Goal: Information Seeking & Learning: Learn about a topic

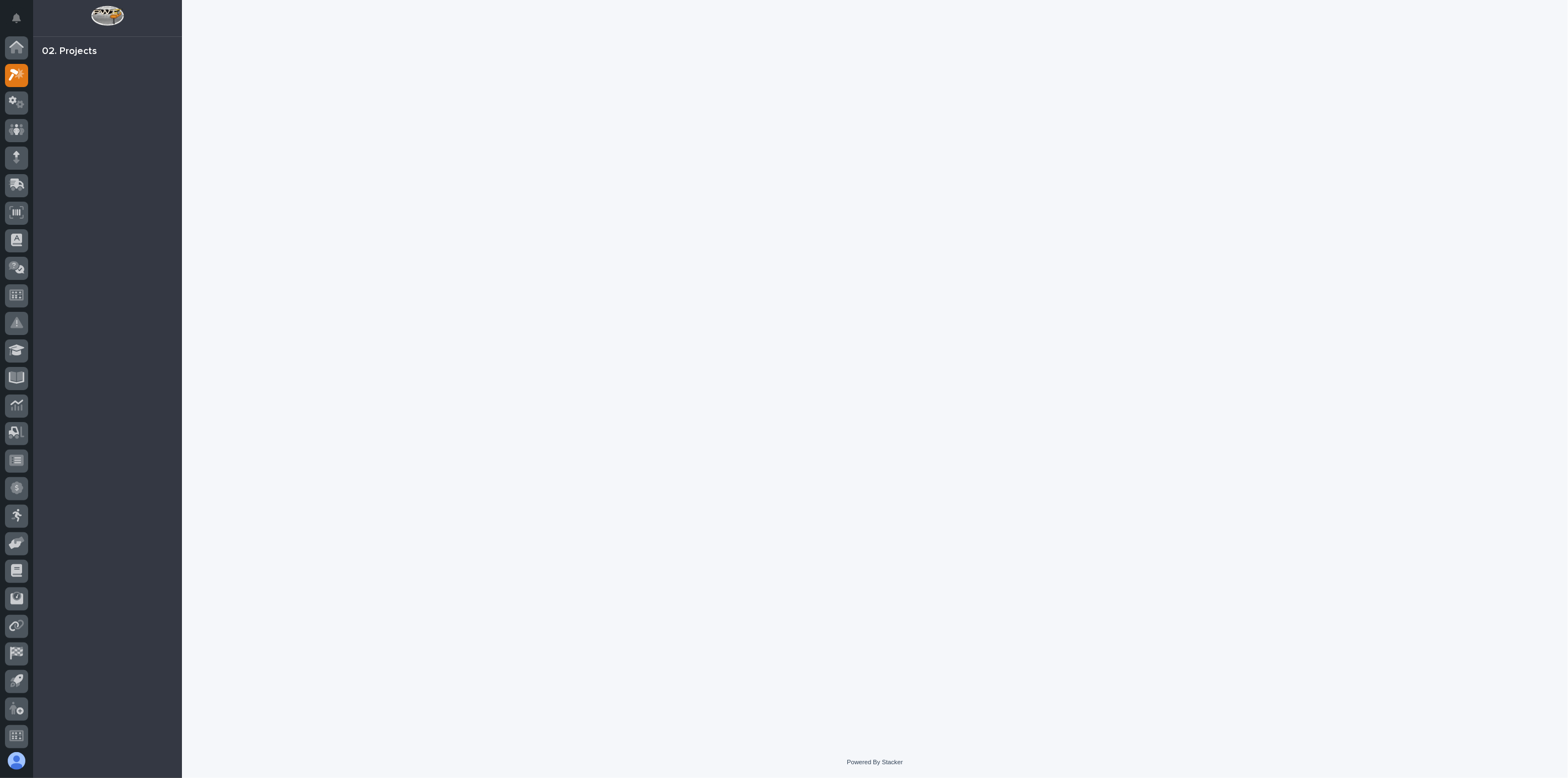
scroll to position [3, 0]
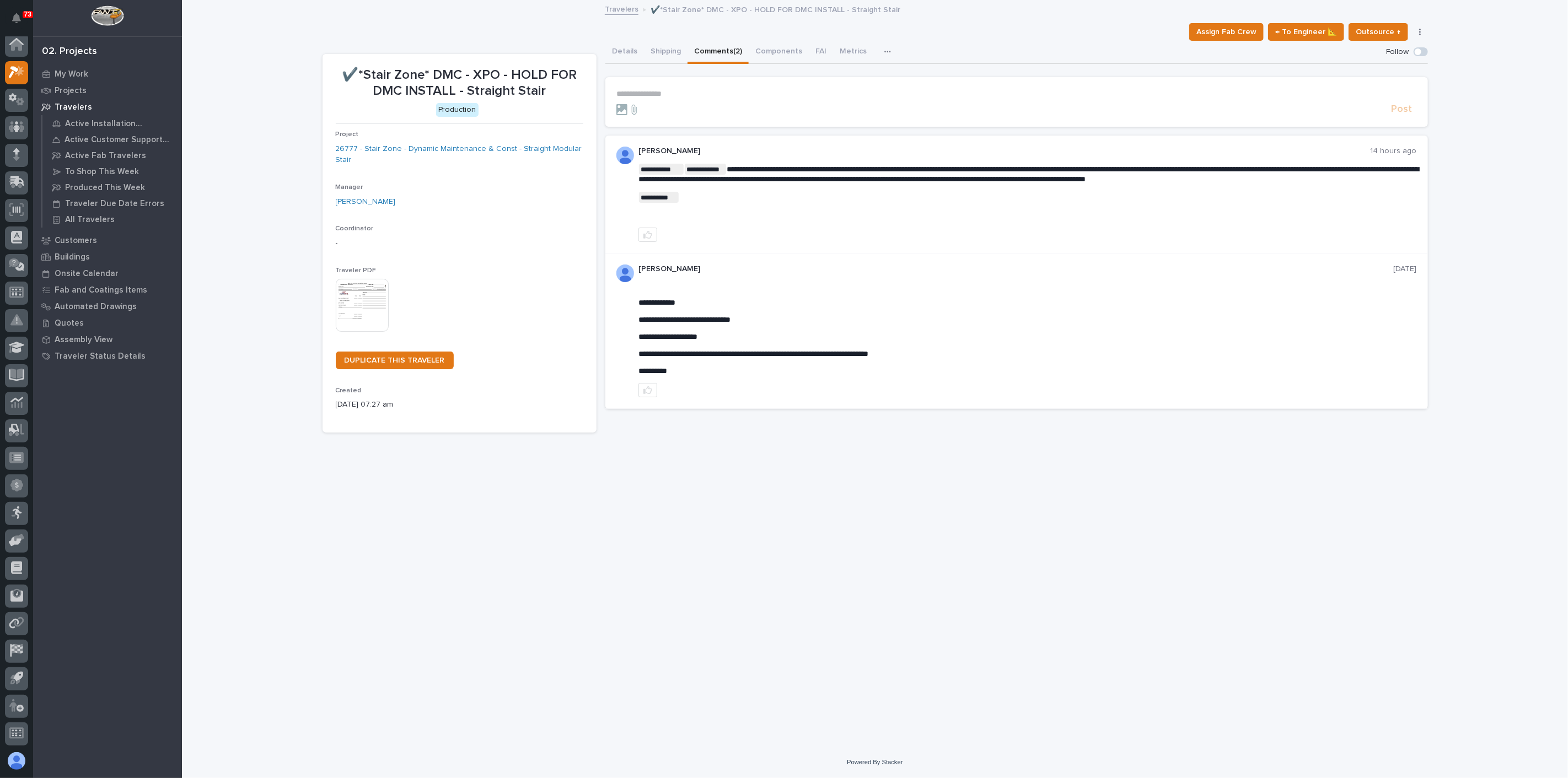
click at [722, 48] on button "Comments (2)" at bounding box center [717, 53] width 61 height 23
click at [623, 53] on button "Details" at bounding box center [625, 53] width 38 height 23
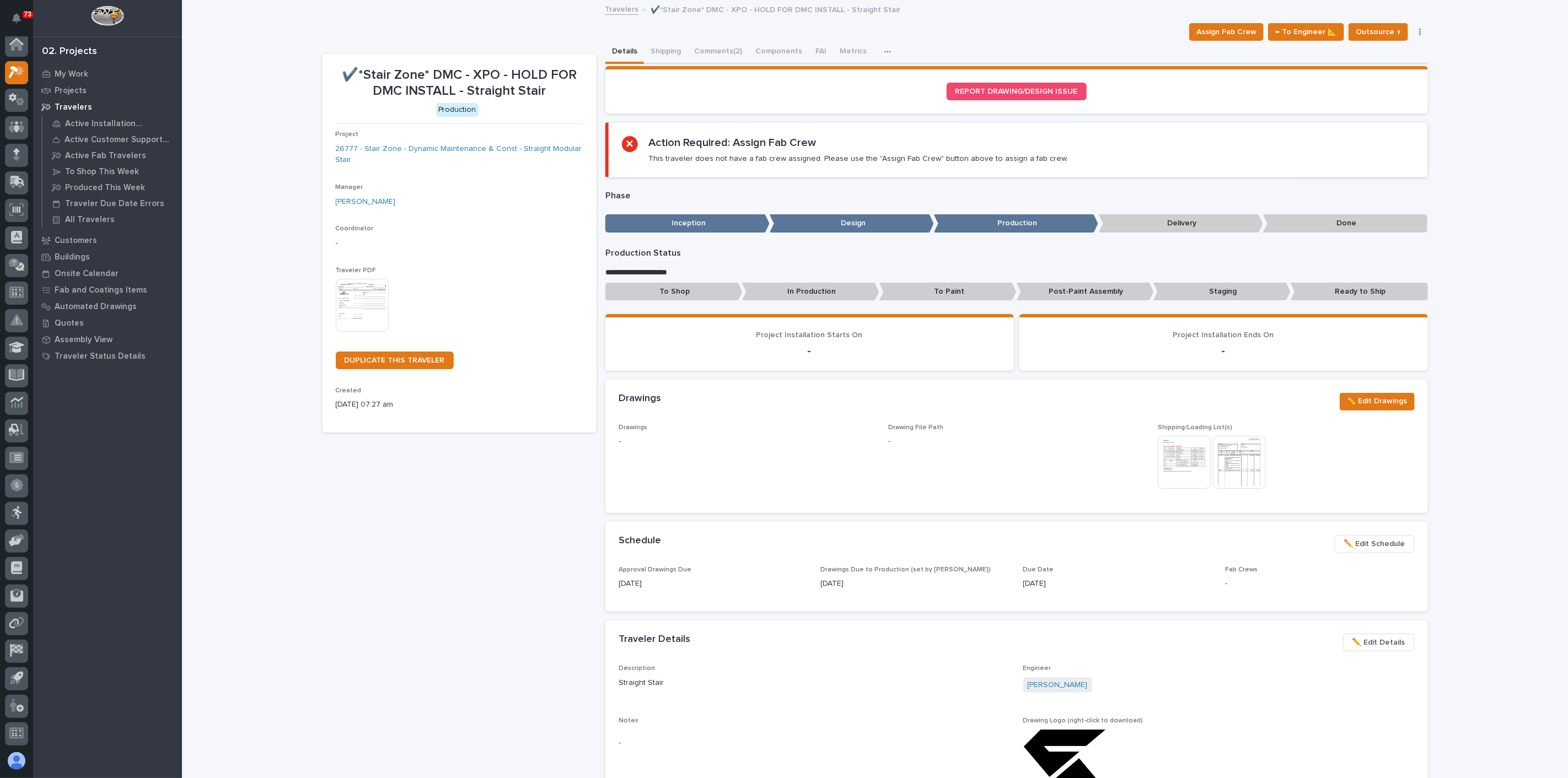
click at [1180, 453] on img at bounding box center [1184, 462] width 53 height 53
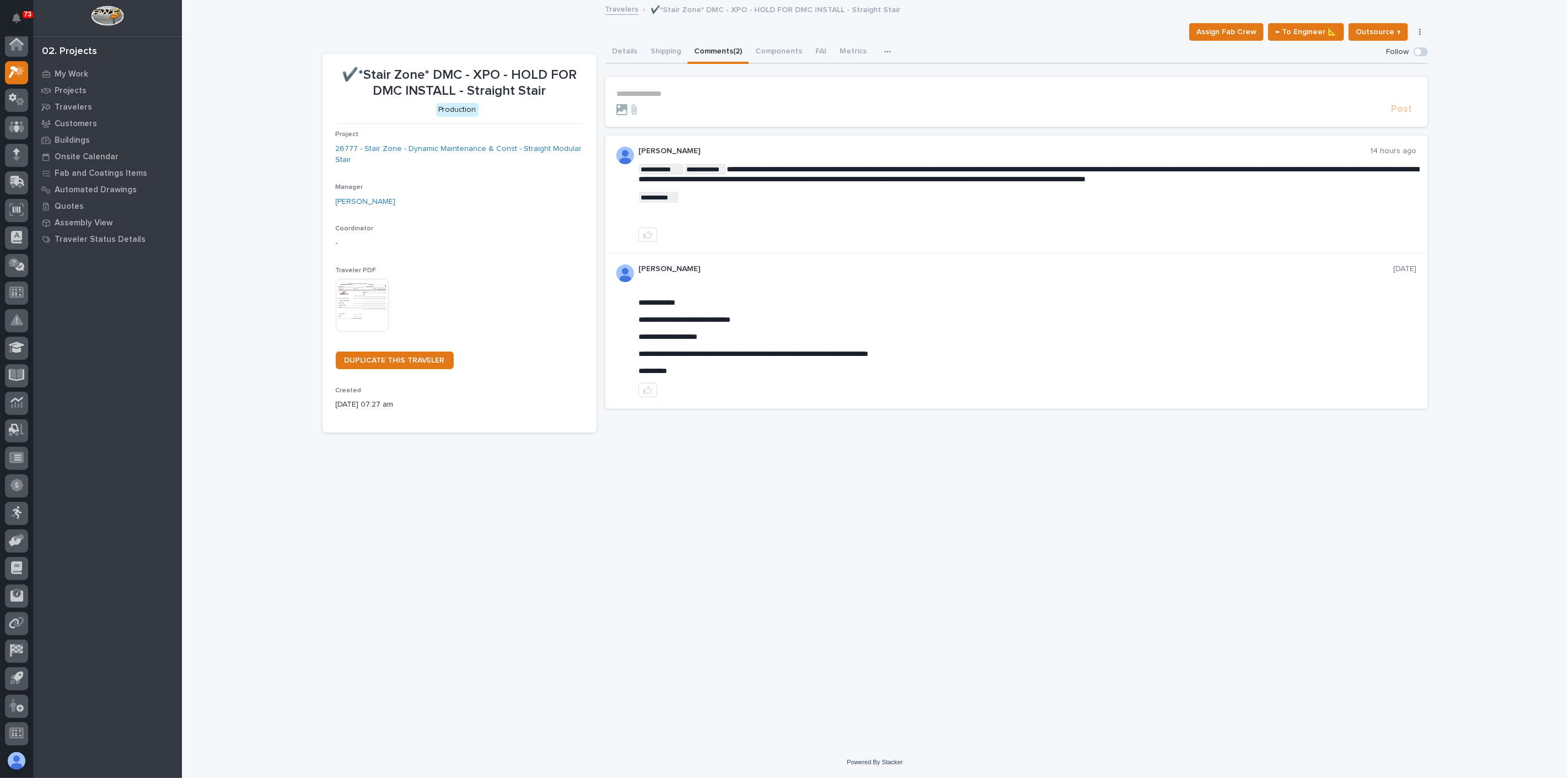
click at [374, 295] on img at bounding box center [362, 305] width 53 height 53
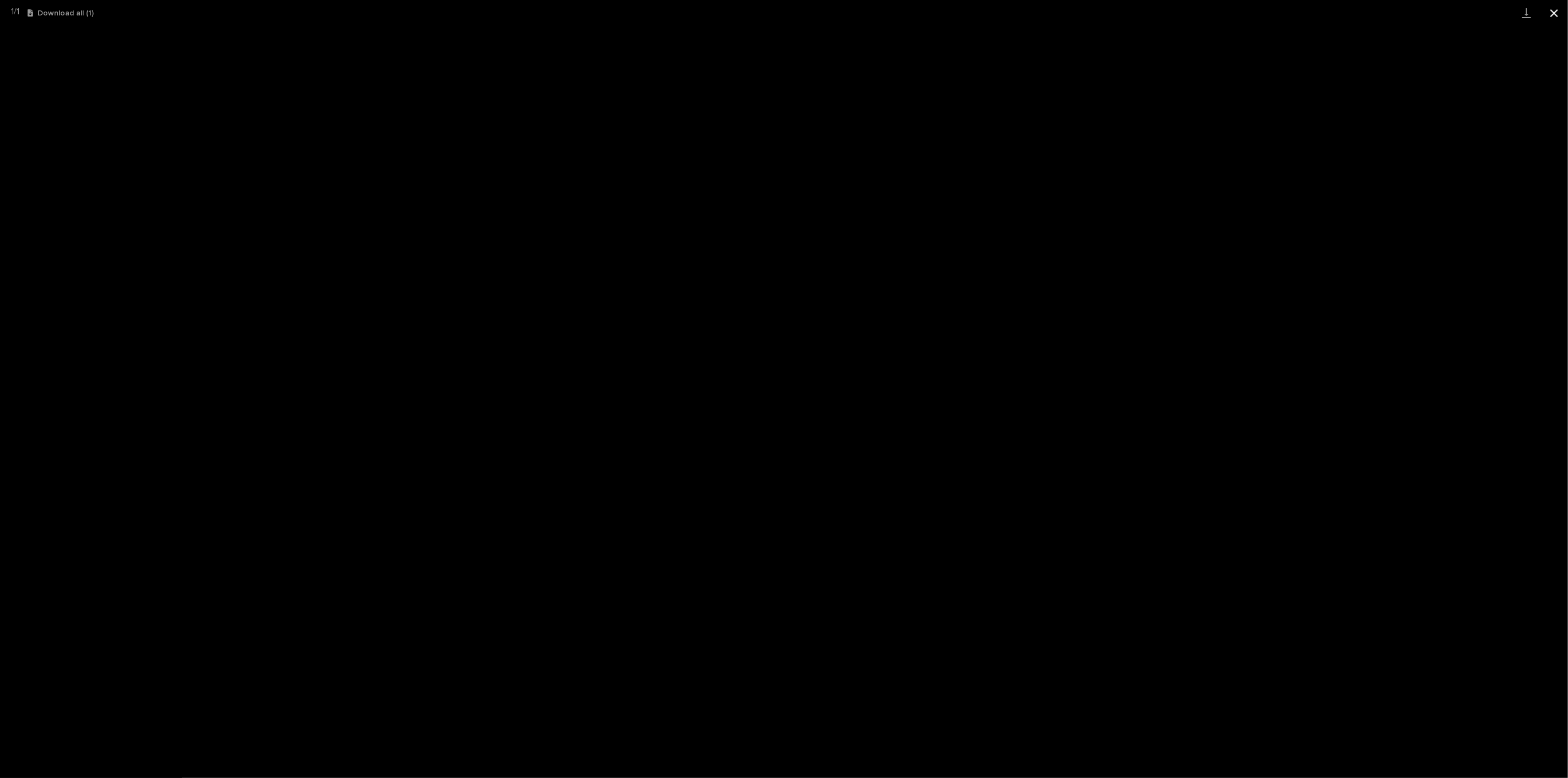
click at [1552, 15] on button "Close gallery" at bounding box center [1554, 13] width 28 height 26
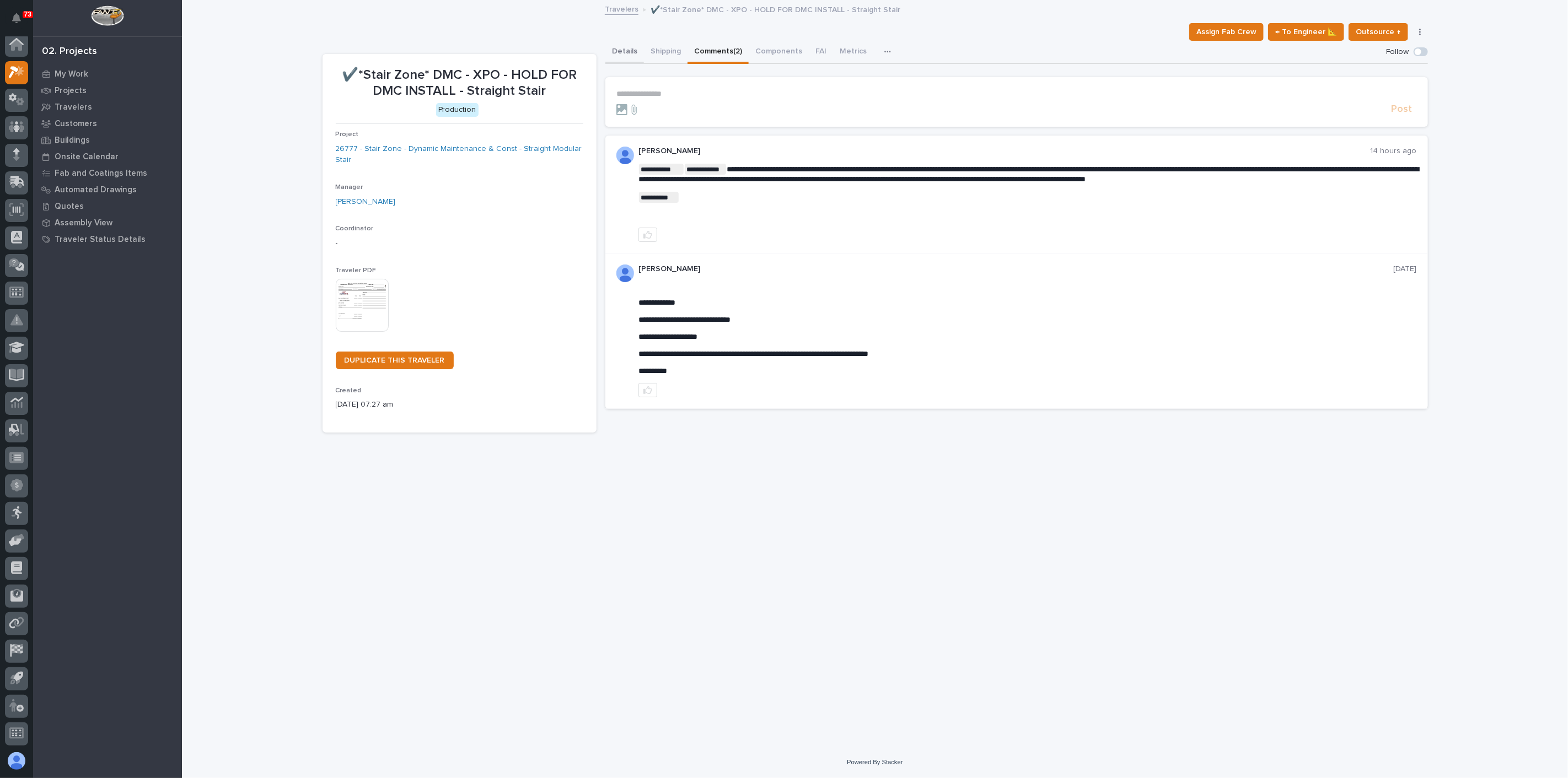
click at [631, 53] on button "Details" at bounding box center [625, 53] width 38 height 23
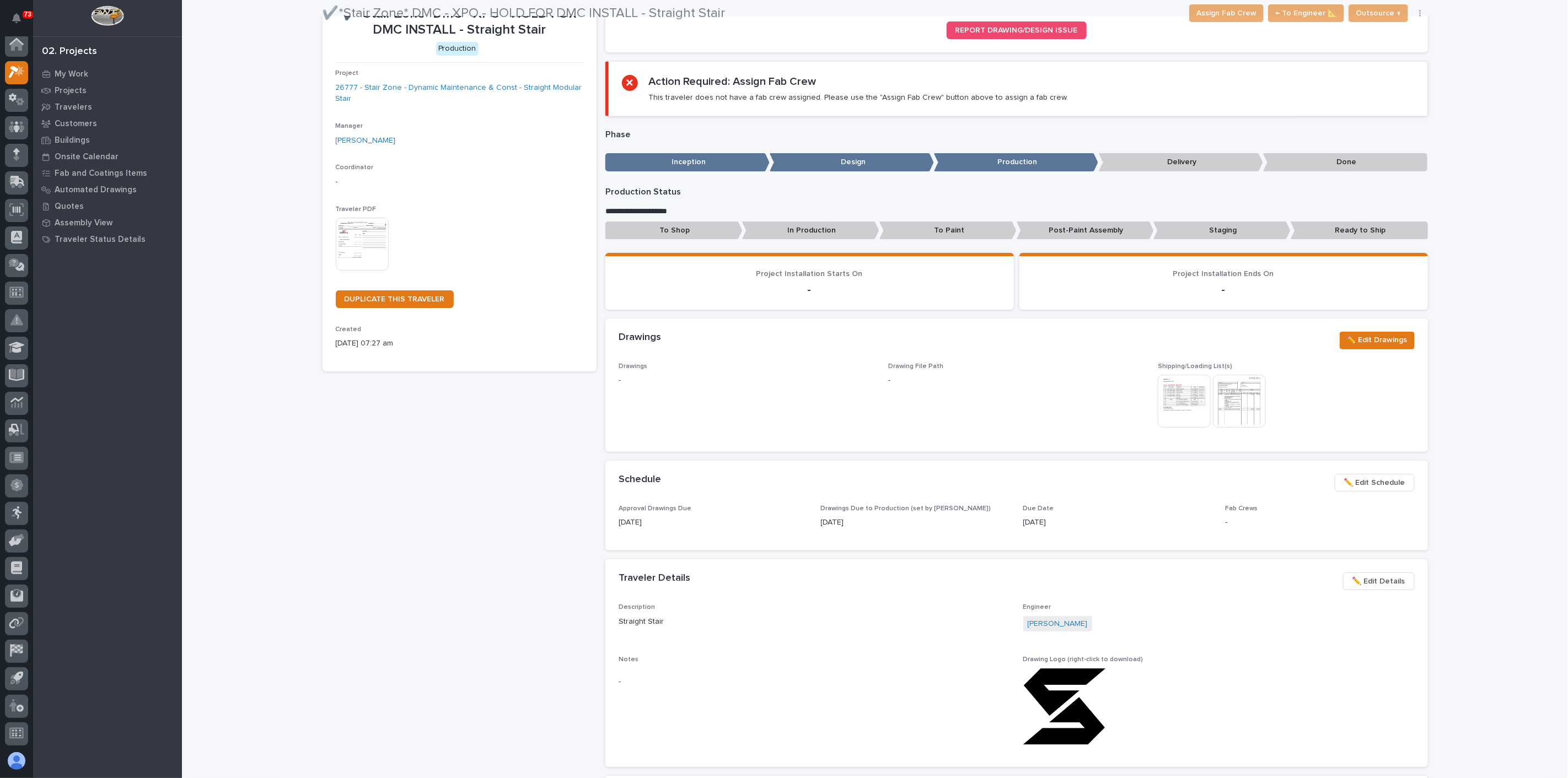
scroll to position [123, 0]
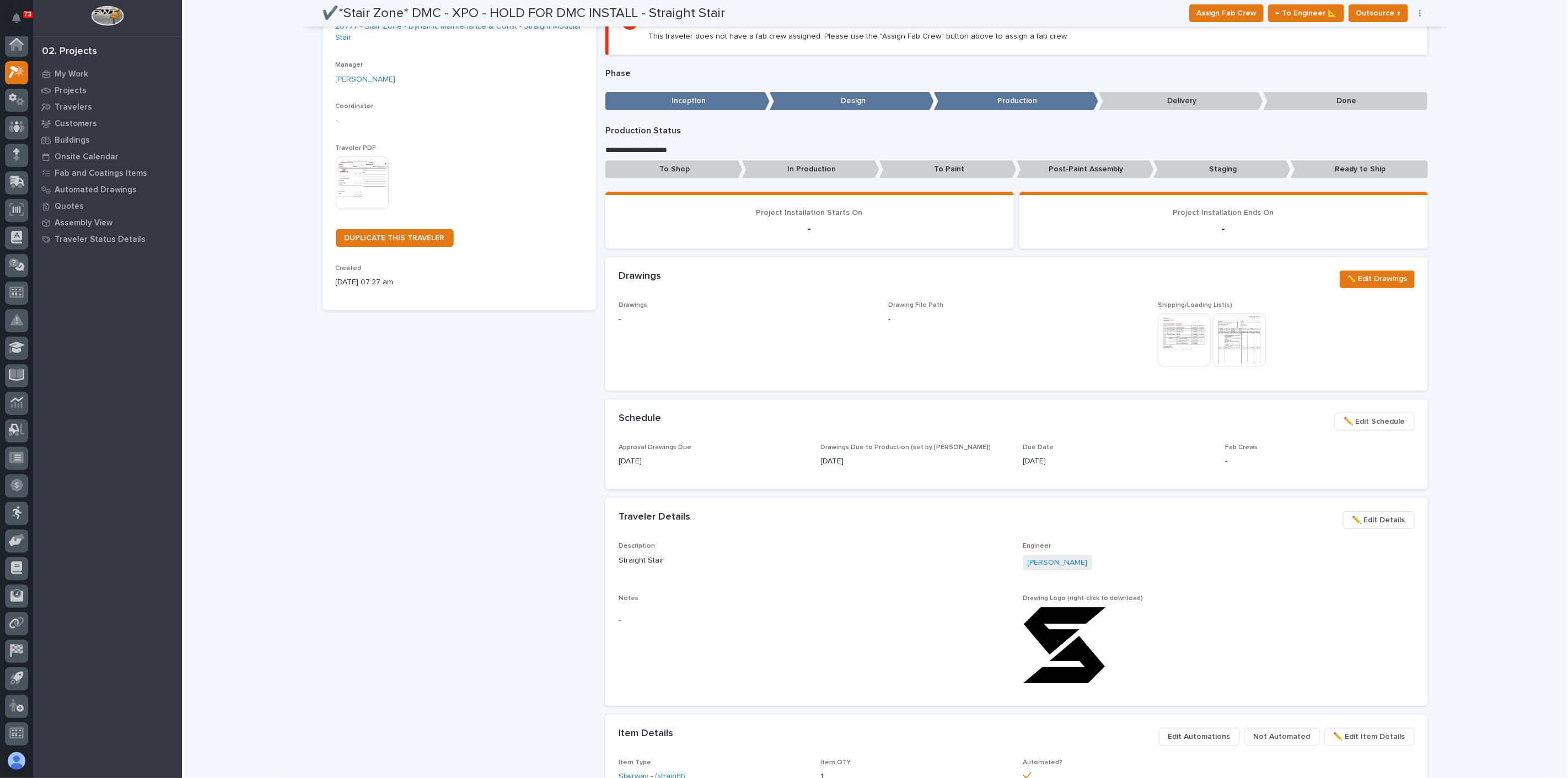
click at [1232, 336] on img at bounding box center [1239, 340] width 53 height 53
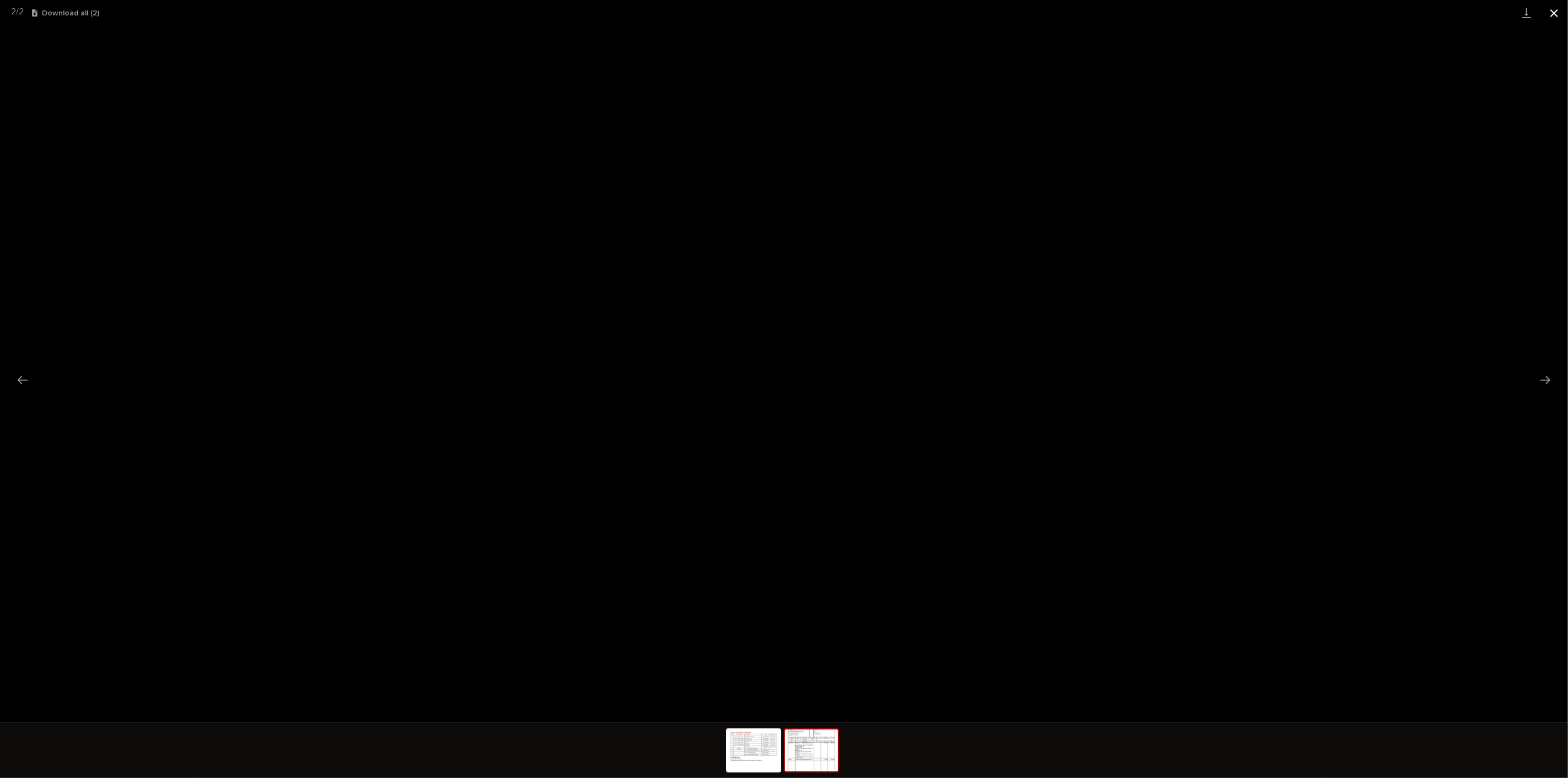
click at [1550, 18] on button "Close gallery" at bounding box center [1554, 13] width 28 height 26
